Goal: Task Accomplishment & Management: Use online tool/utility

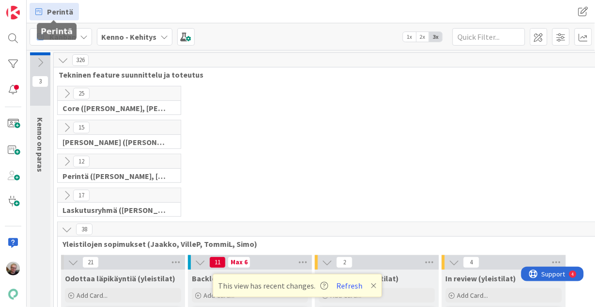
scroll to position [96, 0]
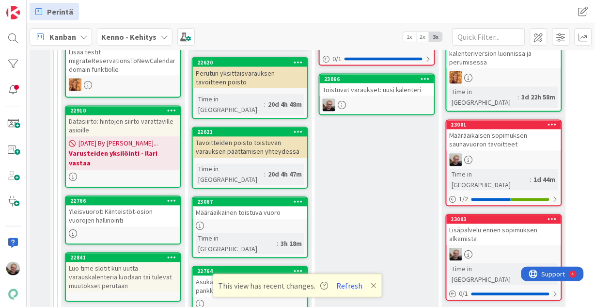
click at [131, 129] on div "Datasiirto: hintojen siirto varattaville asioille" at bounding box center [123, 125] width 114 height 21
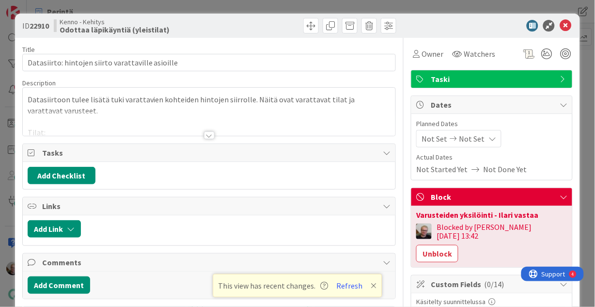
click at [205, 137] on div at bounding box center [209, 135] width 11 height 8
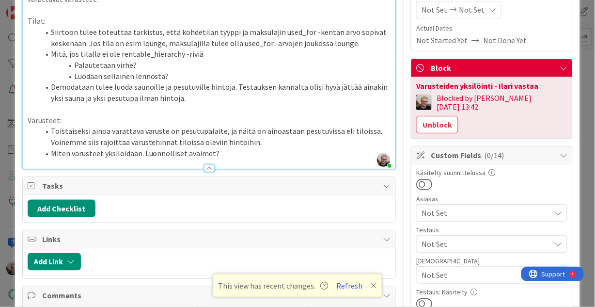
scroll to position [141, 0]
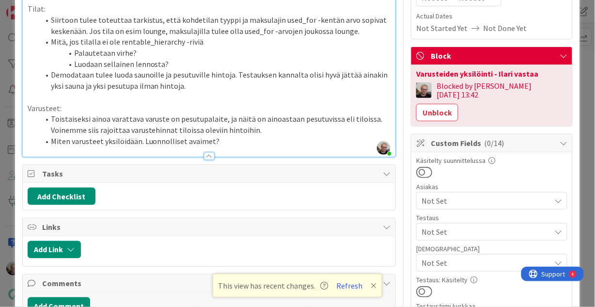
click at [274, 130] on li "Toistaiseksi ainoa varattava varuste on pesutupalaite, ja näitä on ainoastaan p…" at bounding box center [215, 124] width 352 height 22
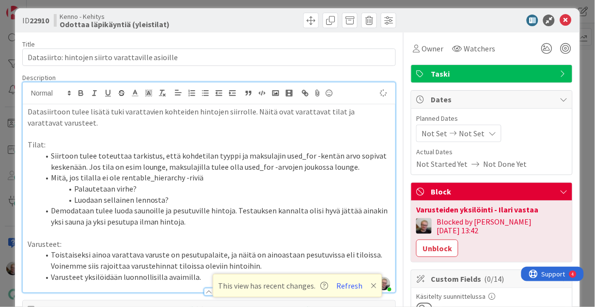
scroll to position [0, 0]
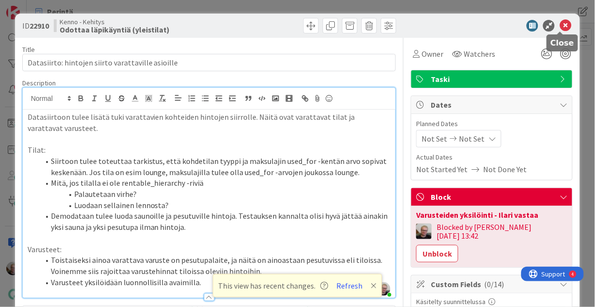
click at [561, 24] on icon at bounding box center [566, 26] width 12 height 12
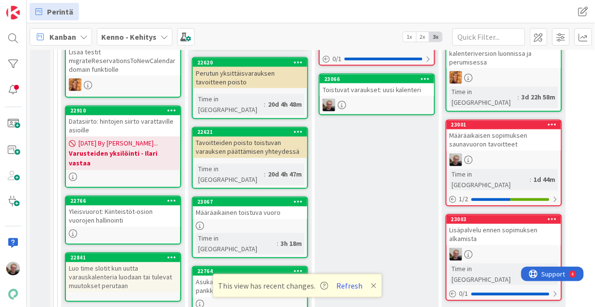
click at [127, 127] on div "Datasiirto: hintojen siirto varattaville asioille" at bounding box center [123, 125] width 114 height 21
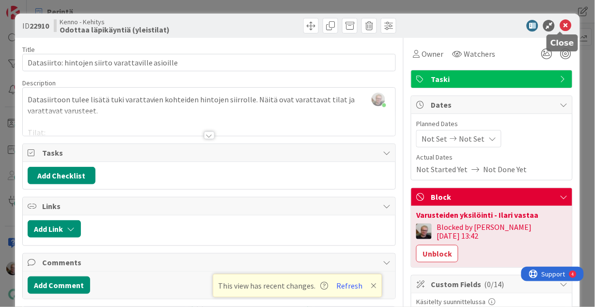
click at [564, 28] on icon at bounding box center [566, 26] width 12 height 12
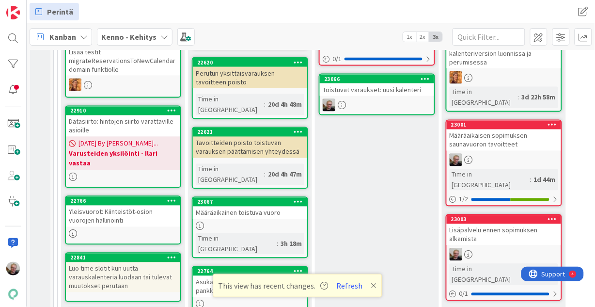
click at [120, 120] on div "Datasiirto: hintojen siirto varattaville asioille" at bounding box center [123, 125] width 114 height 21
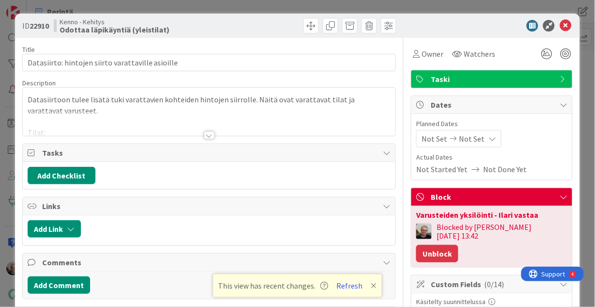
click at [459, 245] on button "Unblock" at bounding box center [437, 253] width 42 height 17
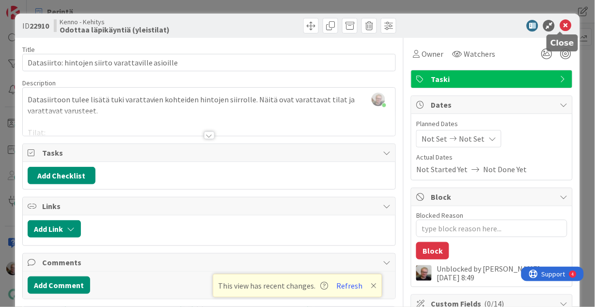
click at [560, 21] on icon at bounding box center [566, 26] width 12 height 12
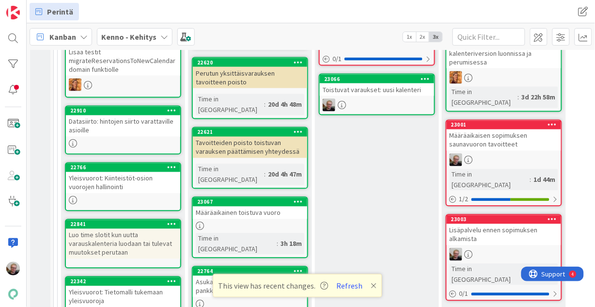
click at [130, 126] on div "Datasiirto: hintojen siirto varattaville asioille" at bounding box center [123, 125] width 114 height 21
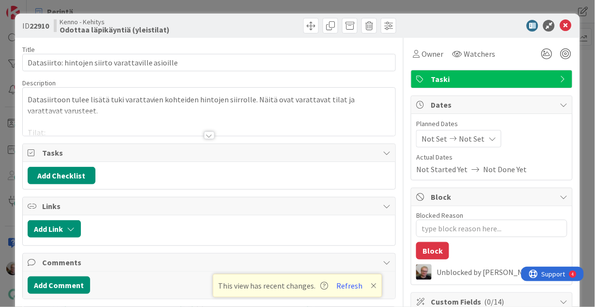
type textarea "x"
drag, startPoint x: 130, startPoint y: 127, endPoint x: 180, endPoint y: 111, distance: 52.6
click at [180, 111] on div at bounding box center [209, 123] width 373 height 25
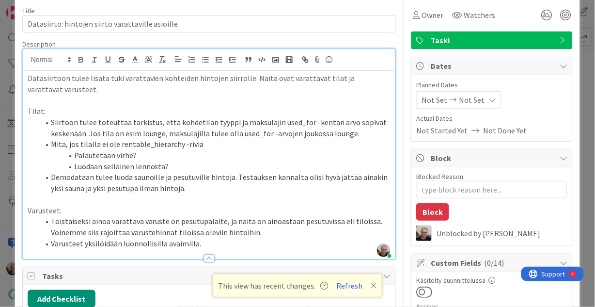
scroll to position [5, 0]
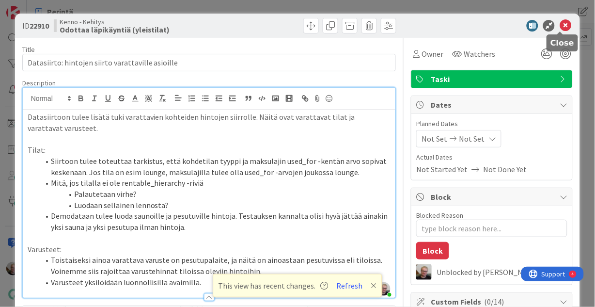
click at [560, 29] on icon at bounding box center [566, 26] width 12 height 12
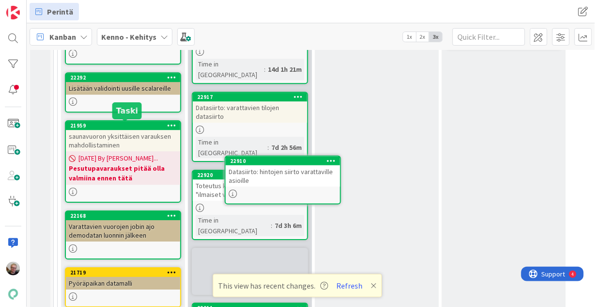
scroll to position [580, 0]
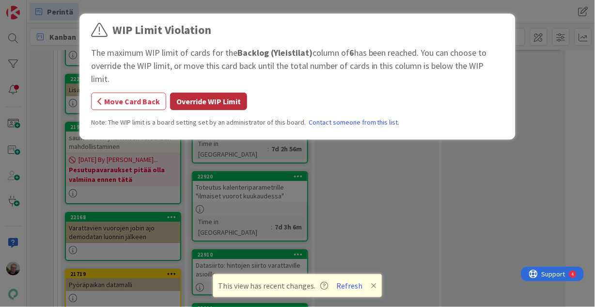
click at [200, 93] on button "Override WIP Limit" at bounding box center [208, 101] width 77 height 17
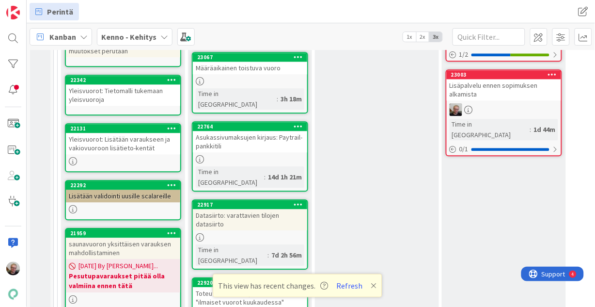
scroll to position [386, 0]
